Goal: Task Accomplishment & Management: Manage account settings

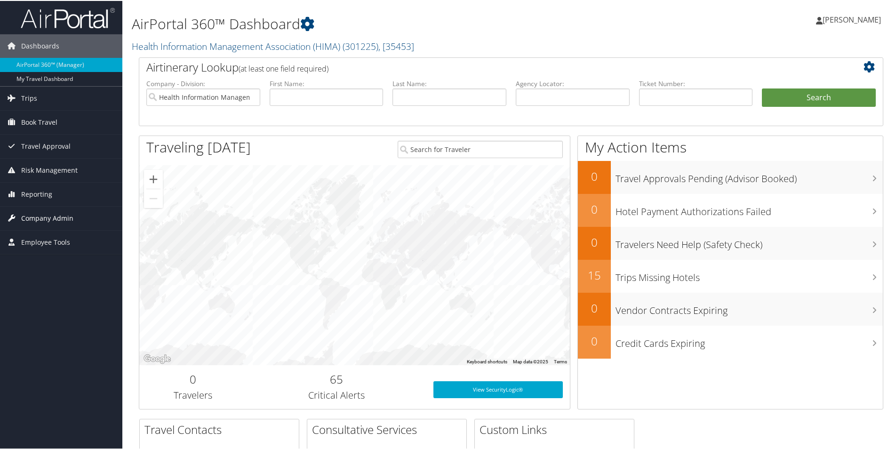
click at [44, 214] on span "Company Admin" at bounding box center [47, 218] width 52 height 24
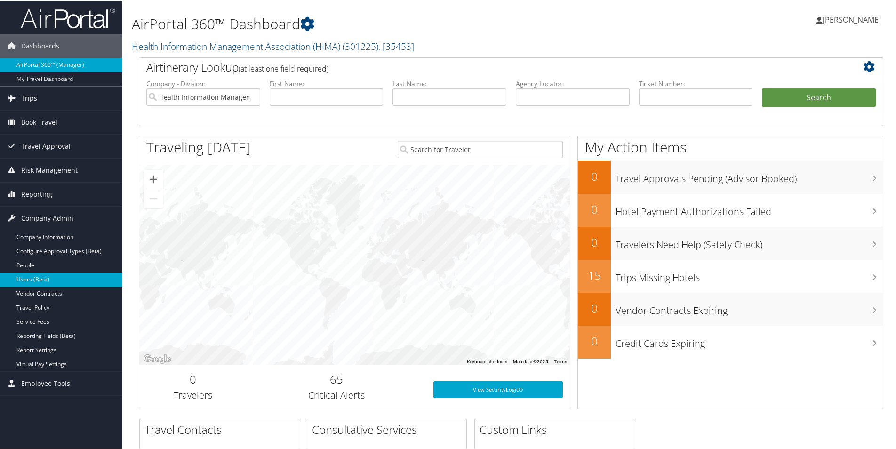
click at [46, 278] on link "Users (Beta)" at bounding box center [61, 278] width 122 height 14
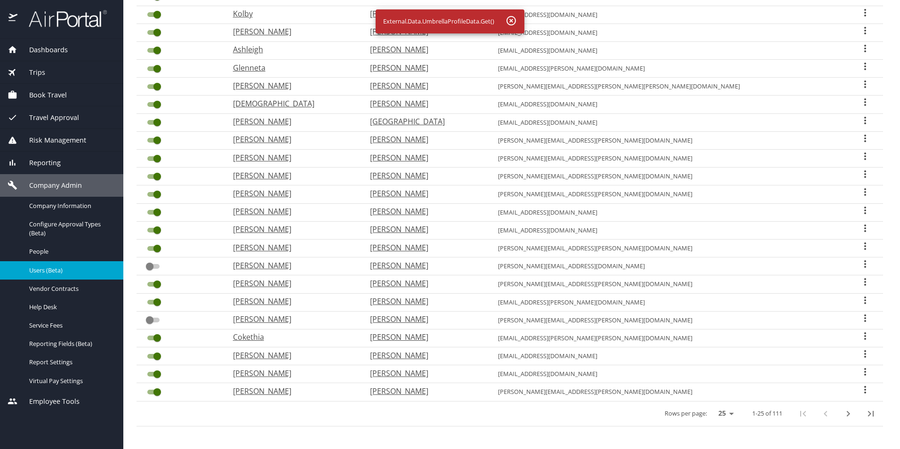
scroll to position [188, 0]
click at [868, 413] on icon "last page" at bounding box center [871, 413] width 6 height 6
checkbox input "true"
checkbox input "false"
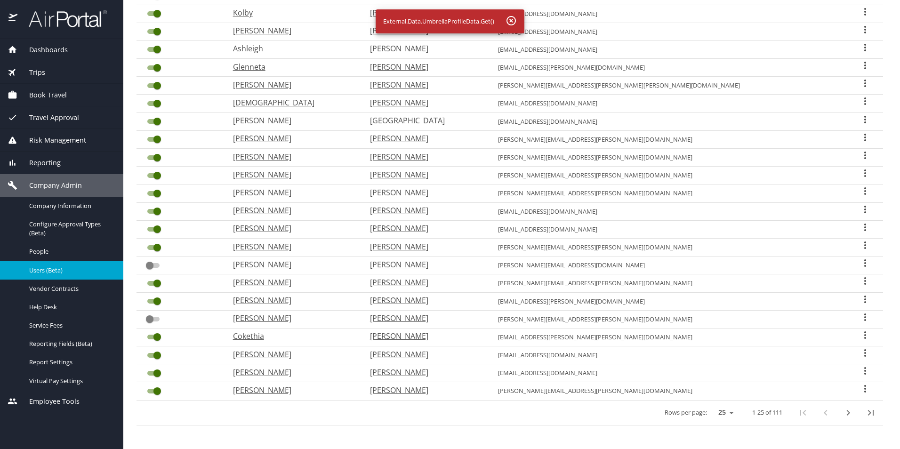
checkbox input "false"
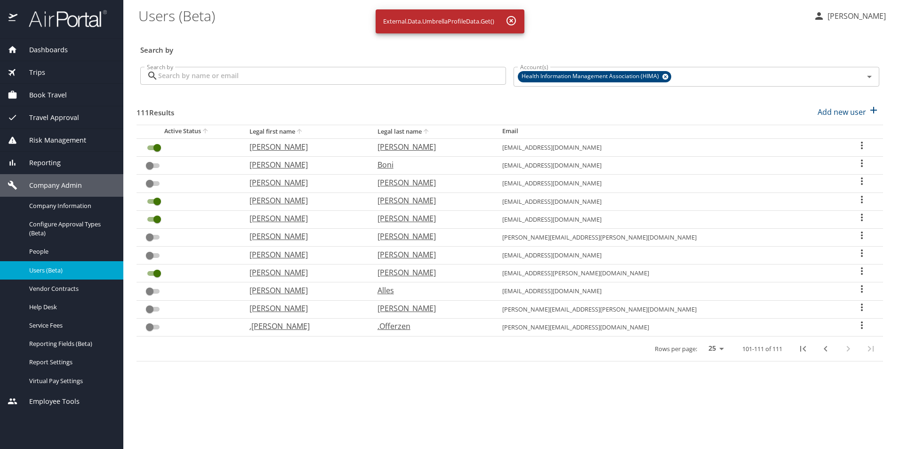
scroll to position [0, 0]
click at [823, 349] on icon "previous page" at bounding box center [825, 348] width 11 height 11
checkbox input "false"
checkbox input "true"
checkbox input "false"
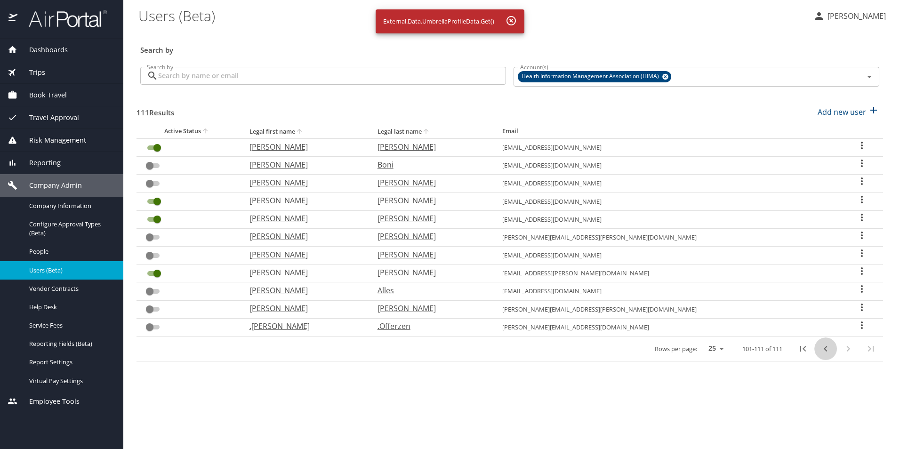
checkbox input "true"
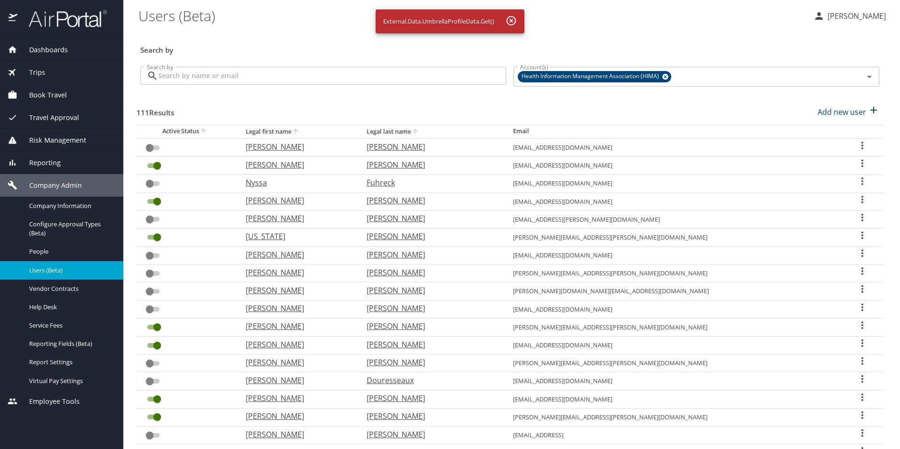
click at [861, 235] on icon "User Search Table" at bounding box center [862, 235] width 2 height 8
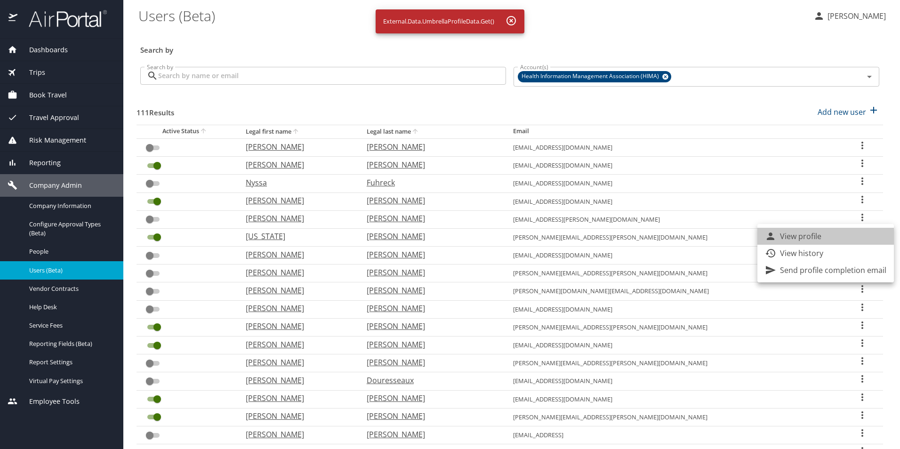
click at [843, 238] on li "View profile" at bounding box center [825, 236] width 136 height 17
select select "US"
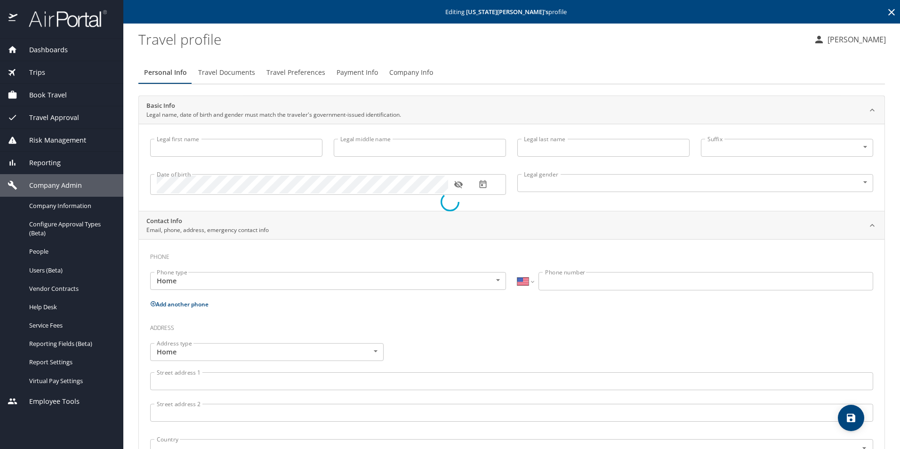
type input "Virginia"
type input "Elizabeth"
type input "Evans"
type input "Undisclosed"
select select "US"
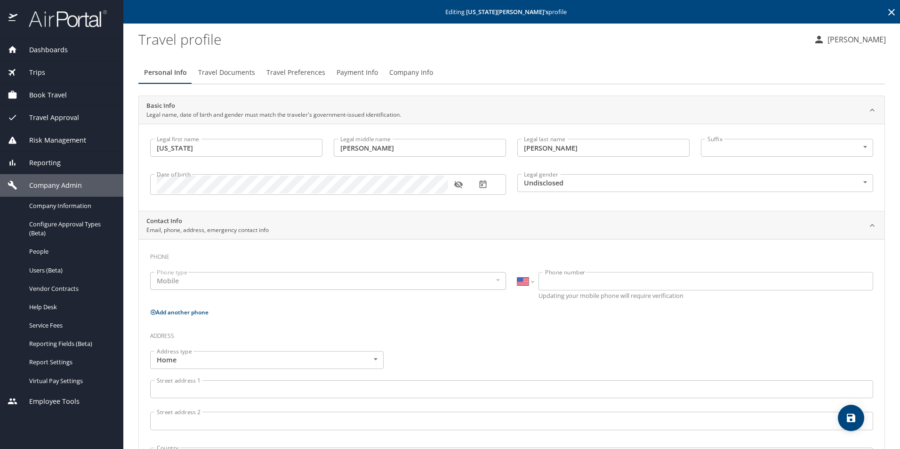
click at [404, 72] on span "Company Info" at bounding box center [411, 73] width 44 height 12
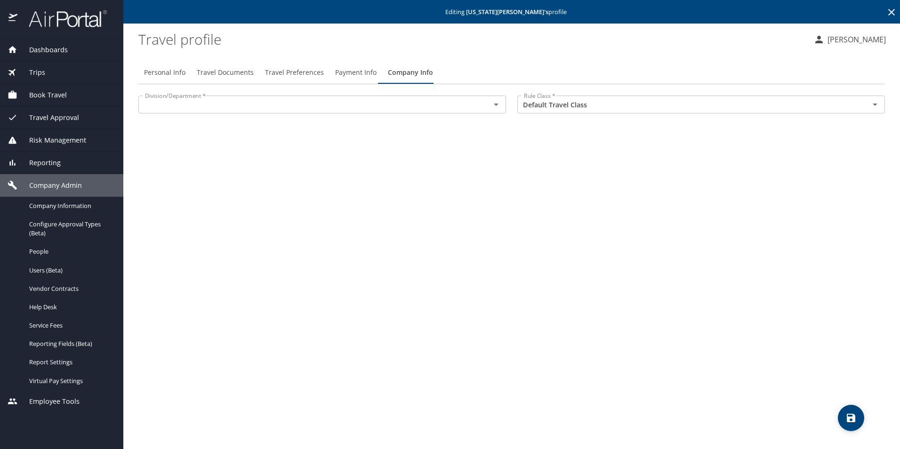
click at [394, 103] on input "text" at bounding box center [308, 104] width 334 height 12
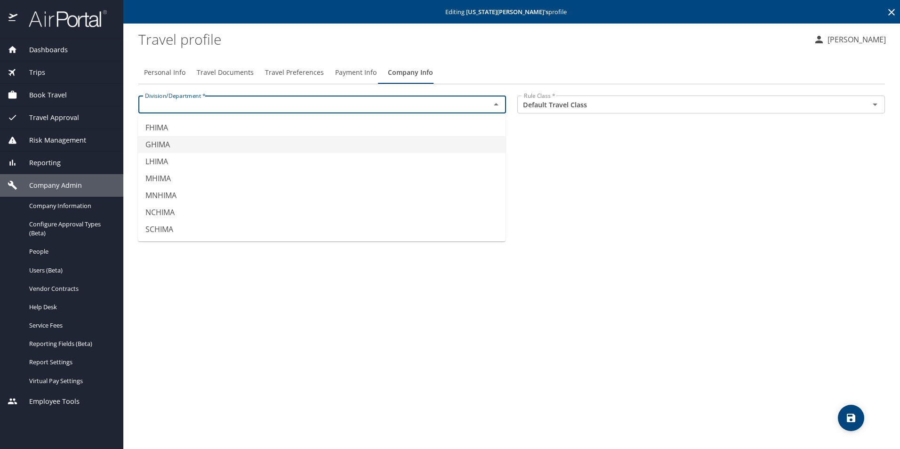
click at [366, 145] on li "GHIMA" at bounding box center [321, 144] width 367 height 17
type input "GHIMA"
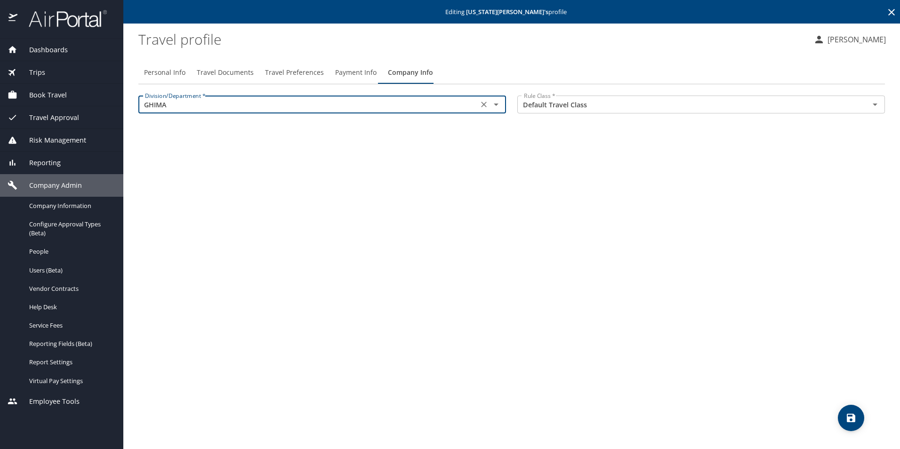
click at [850, 417] on icon "save" at bounding box center [850, 418] width 8 height 8
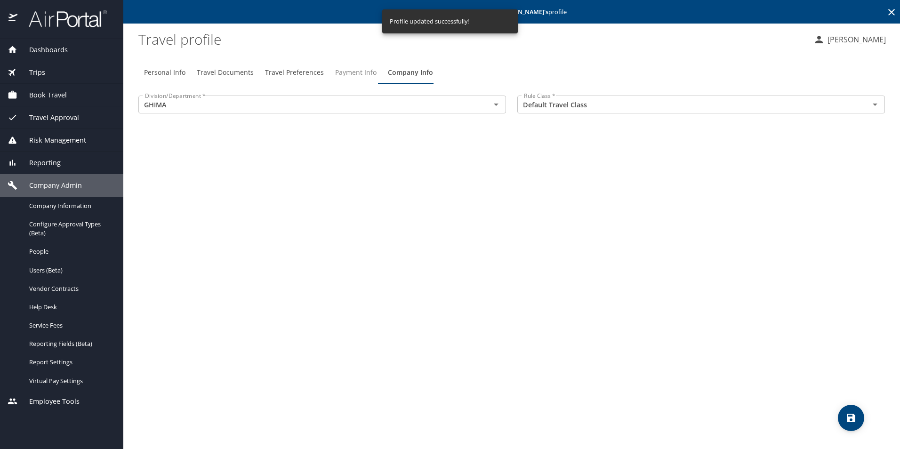
click at [344, 74] on span "Payment Info" at bounding box center [355, 73] width 41 height 12
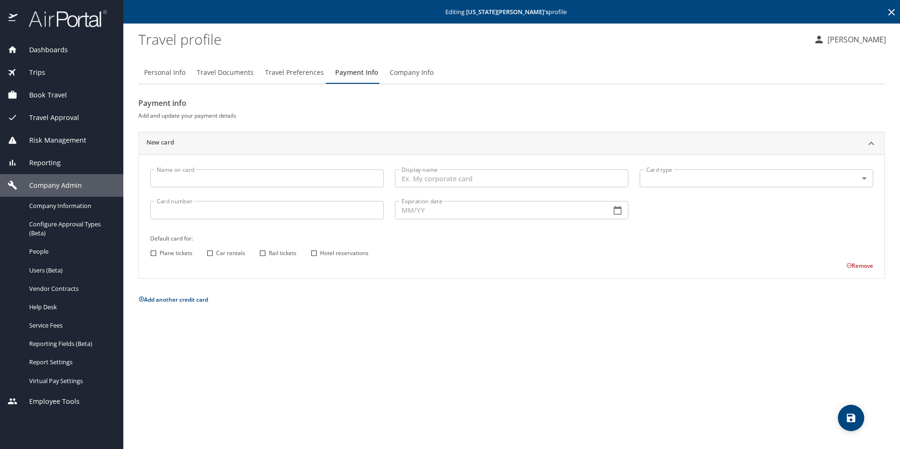
click at [300, 75] on span "Travel Preferences" at bounding box center [294, 73] width 59 height 12
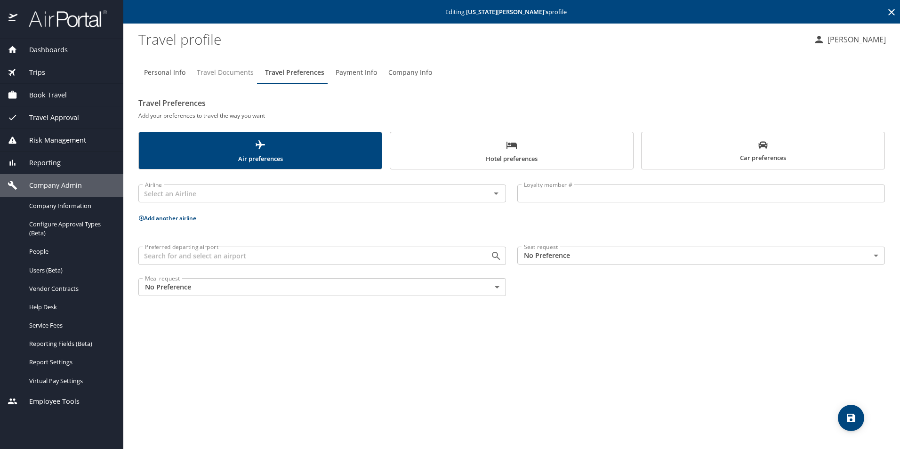
click at [230, 75] on span "Travel Documents" at bounding box center [225, 73] width 57 height 12
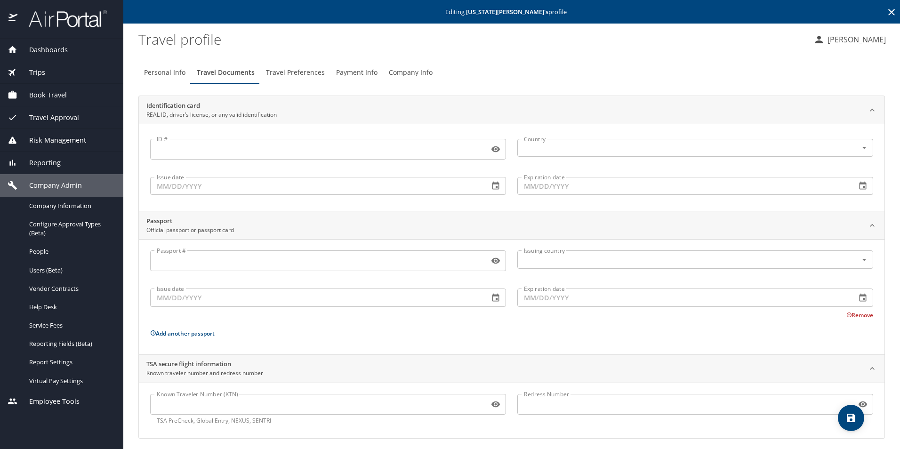
click at [161, 73] on span "Personal Info" at bounding box center [164, 73] width 41 height 12
select select "US"
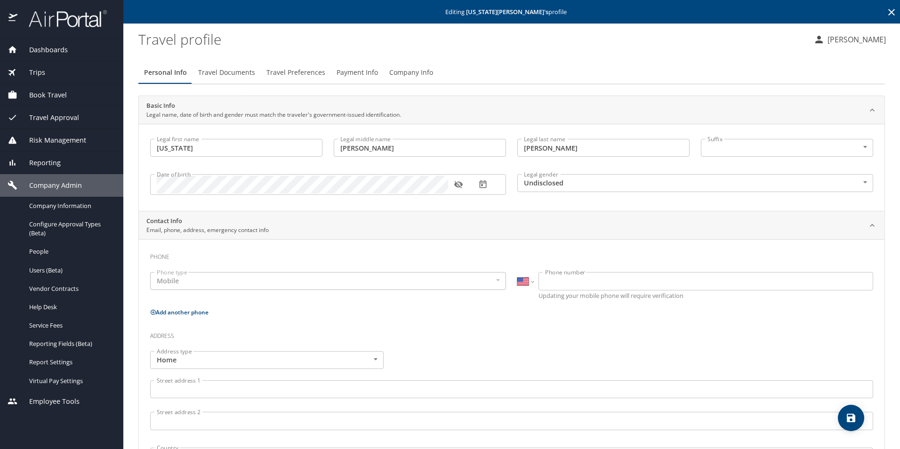
click at [888, 13] on icon at bounding box center [891, 12] width 7 height 7
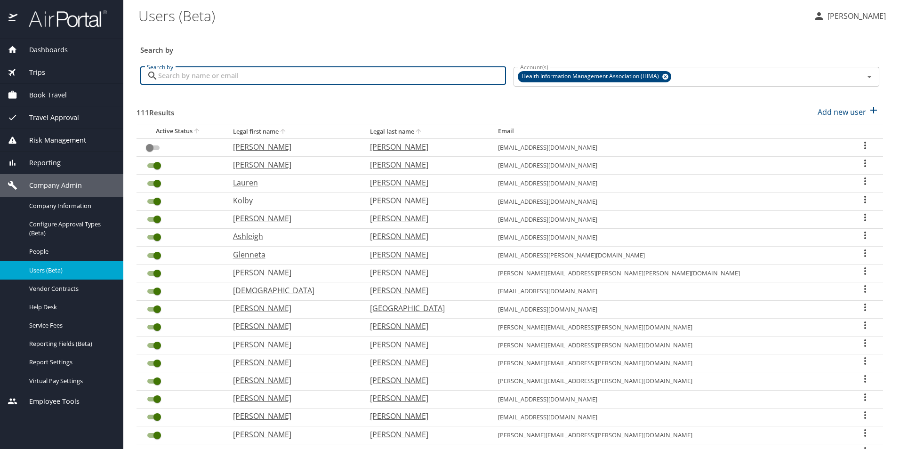
click at [304, 75] on input "Search by" at bounding box center [332, 76] width 348 height 18
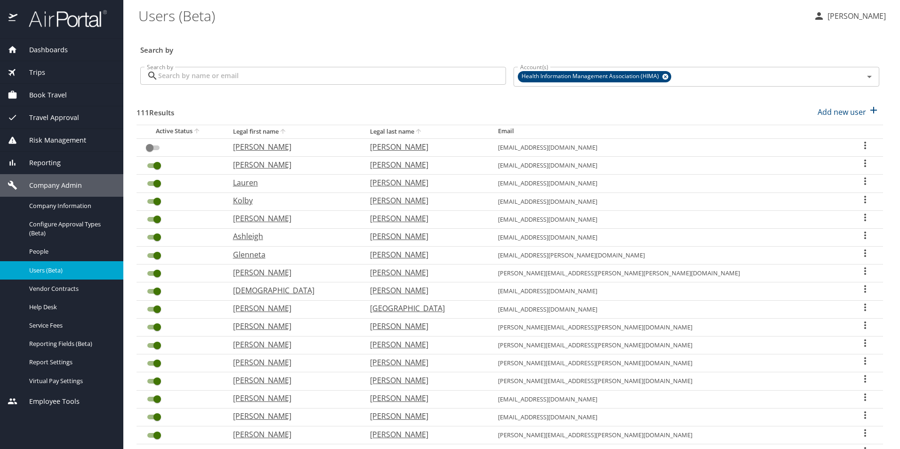
click at [255, 65] on div "Search by Search by" at bounding box center [322, 76] width 373 height 35
click at [257, 81] on input "Search by" at bounding box center [332, 76] width 348 height 18
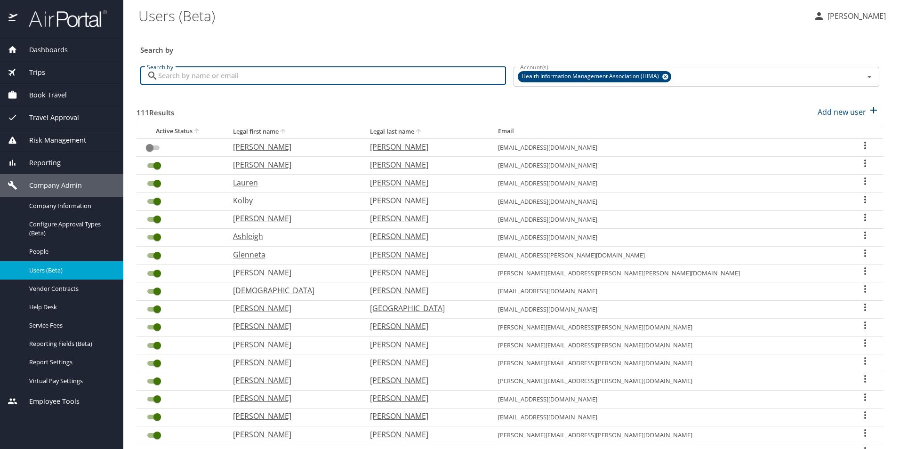
click at [222, 76] on input "Search by" at bounding box center [332, 76] width 348 height 18
type input "sub"
checkbox input "true"
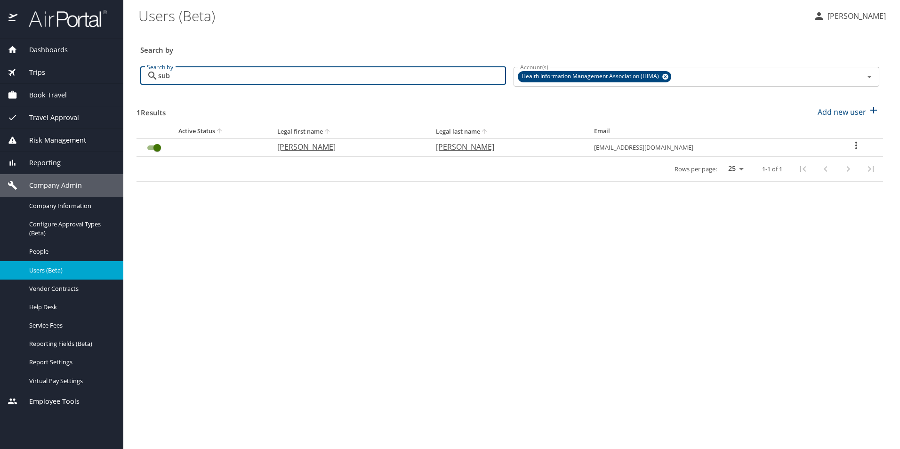
type input "sub"
click at [852, 147] on icon "User Search Table" at bounding box center [855, 145] width 11 height 11
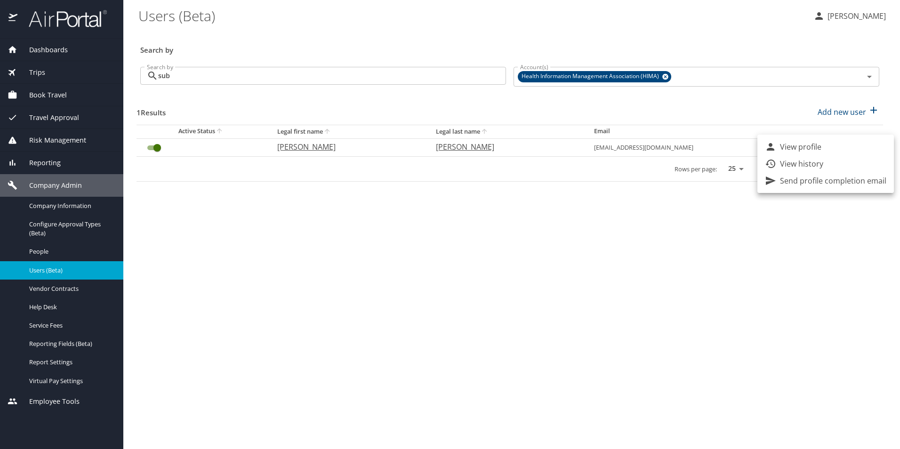
click at [840, 150] on li "View profile" at bounding box center [825, 146] width 136 height 17
select select "US"
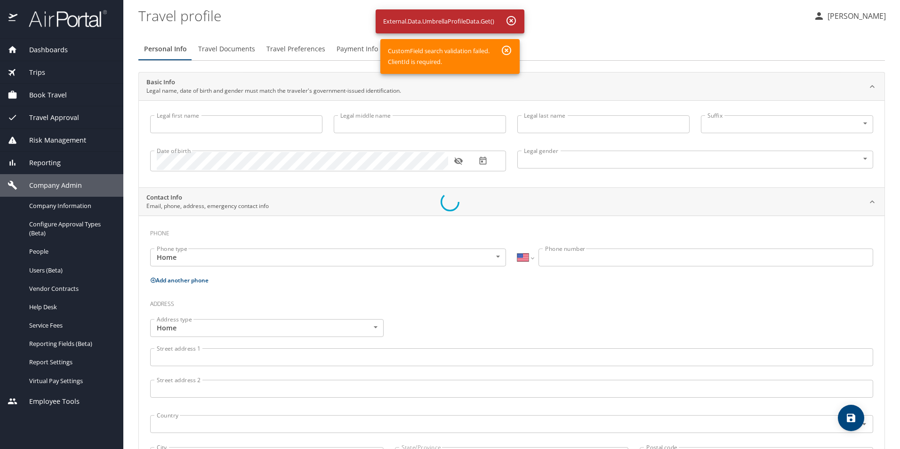
click at [847, 17] on div at bounding box center [450, 202] width 900 height 494
click at [849, 16] on div at bounding box center [450, 202] width 900 height 494
